Goal: Task Accomplishment & Management: Use online tool/utility

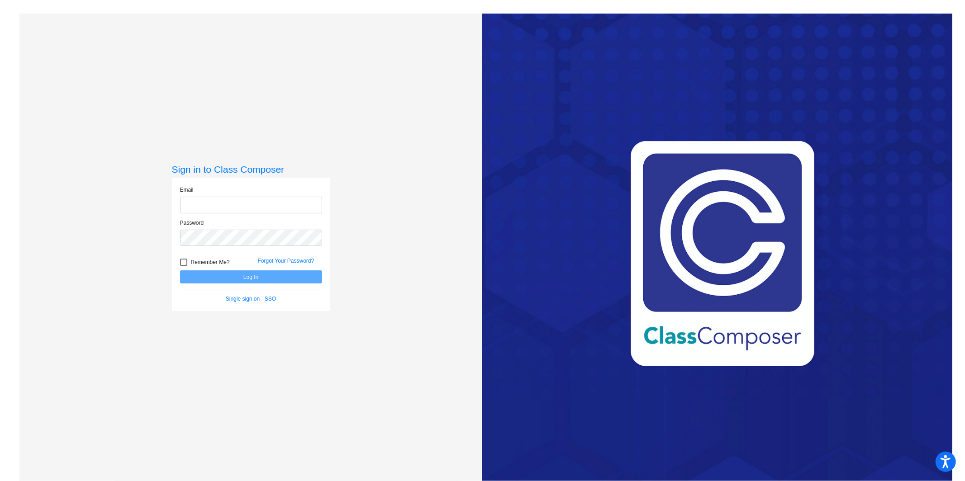
type input "[EMAIL_ADDRESS][PERSON_NAME][DOMAIN_NAME]"
click at [230, 272] on button "Log In" at bounding box center [251, 276] width 142 height 13
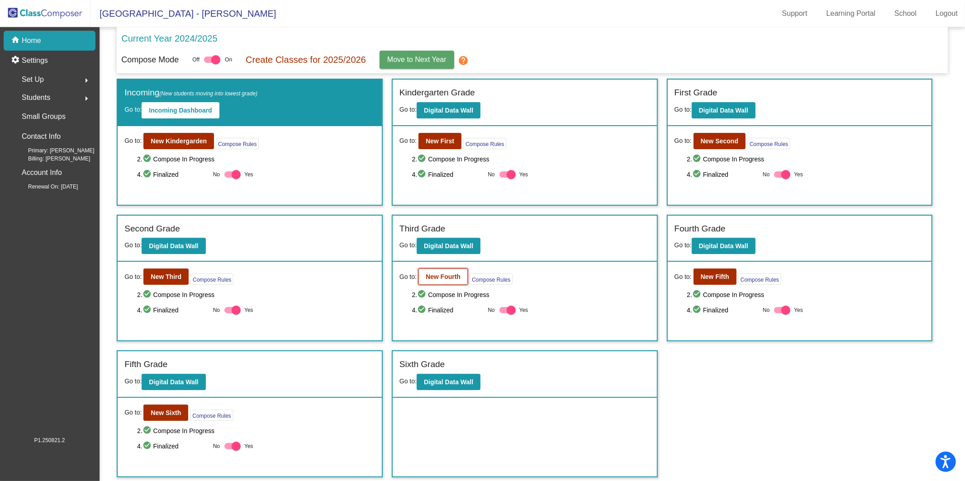
click at [447, 277] on b "New Fourth" at bounding box center [443, 276] width 35 height 7
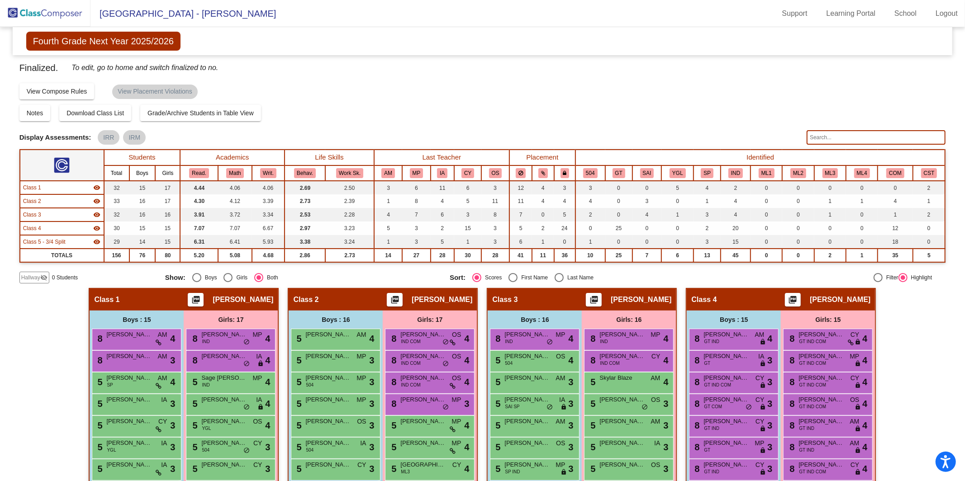
click at [55, 14] on img at bounding box center [45, 13] width 90 height 27
